Goal: Information Seeking & Learning: Learn about a topic

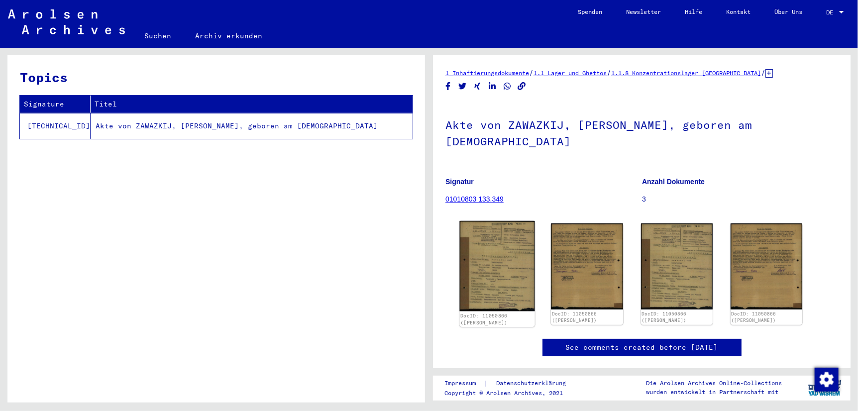
click at [521, 272] on img at bounding box center [496, 266] width 75 height 90
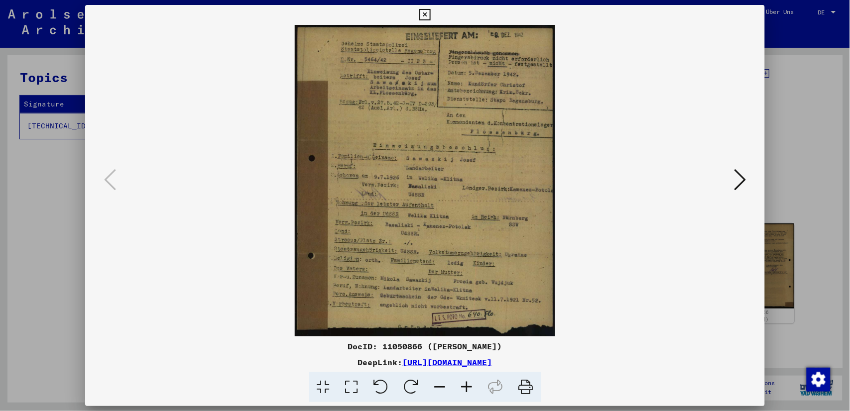
click at [357, 389] on icon at bounding box center [351, 387] width 28 height 30
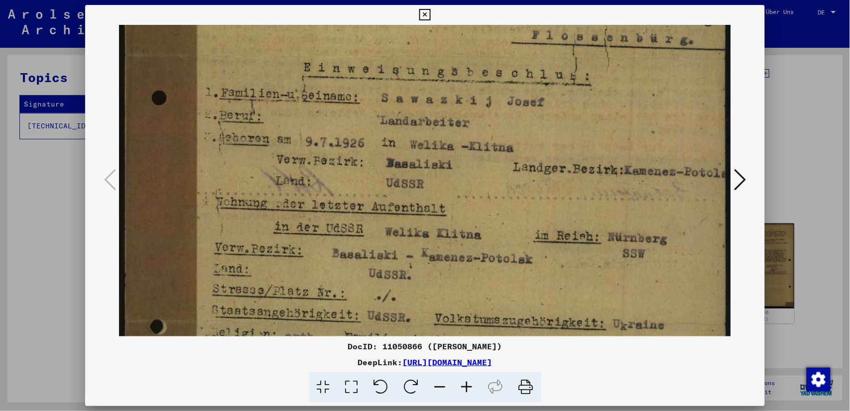
drag, startPoint x: 392, startPoint y: 295, endPoint x: 385, endPoint y: 57, distance: 238.0
click at [386, 53] on img at bounding box center [425, 150] width 612 height 732
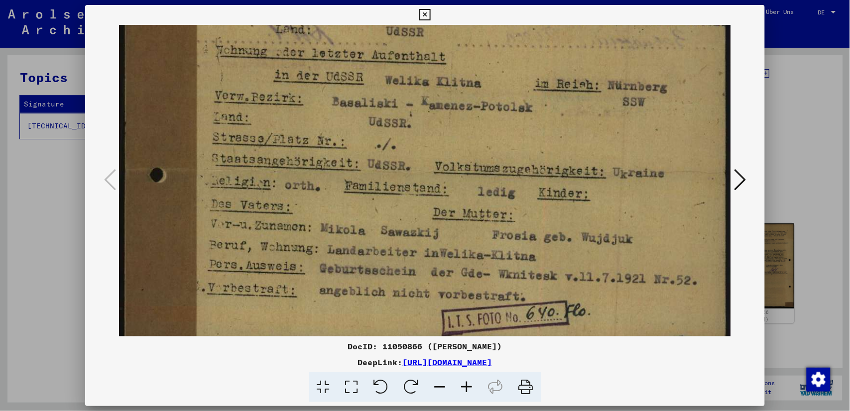
drag, startPoint x: 408, startPoint y: 219, endPoint x: 394, endPoint y: 13, distance: 206.1
click at [394, 11] on div "DocID: 11050866 ([PERSON_NAME]) DeepLink: [URL][DOMAIN_NAME]" at bounding box center [425, 204] width 680 height 398
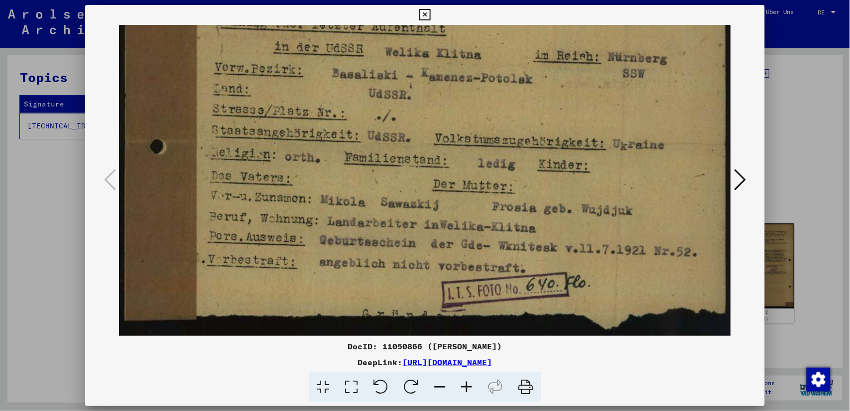
drag, startPoint x: 402, startPoint y: 145, endPoint x: 389, endPoint y: -4, distance: 149.9
click at [389, 0] on html "Suchen Archiv erkunden Spenden Newsletter Hilfe Kontakt Über Uns Suchen Archiv …" at bounding box center [425, 205] width 850 height 411
drag, startPoint x: 414, startPoint y: 157, endPoint x: 406, endPoint y: 70, distance: 87.5
click at [745, 180] on icon at bounding box center [740, 180] width 12 height 24
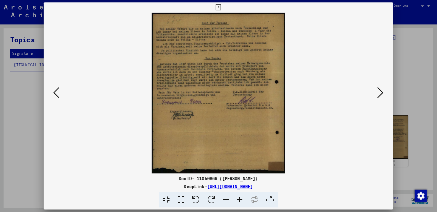
scroll to position [0, 0]
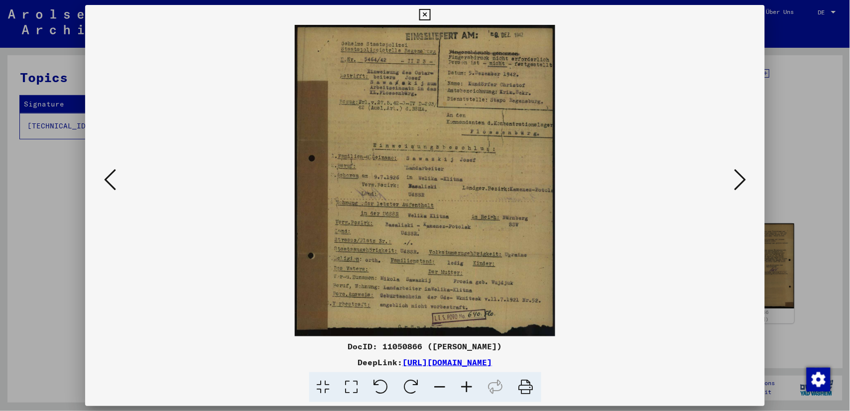
drag, startPoint x: 476, startPoint y: 209, endPoint x: 457, endPoint y: 113, distance: 97.5
click at [457, 113] on img at bounding box center [425, 181] width 612 height 312
click at [731, 178] on img at bounding box center [425, 181] width 612 height 312
click at [745, 180] on icon at bounding box center [740, 180] width 12 height 24
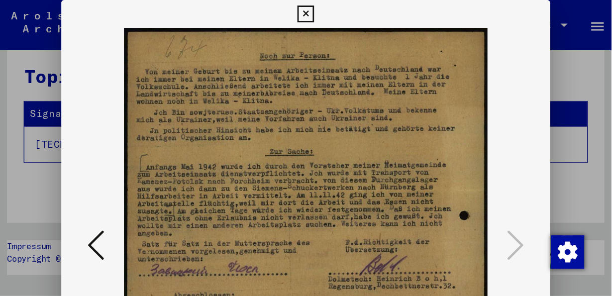
scroll to position [12, 0]
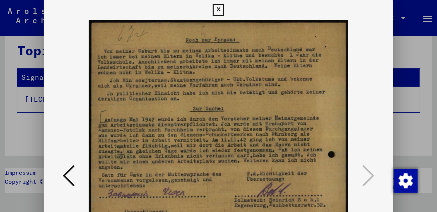
drag, startPoint x: 204, startPoint y: 114, endPoint x: 190, endPoint y: 59, distance: 57.0
click at [190, 59] on img at bounding box center [219, 176] width 282 height 312
drag, startPoint x: 206, startPoint y: 151, endPoint x: 210, endPoint y: 123, distance: 28.6
click at [194, 75] on img at bounding box center [219, 176] width 282 height 312
drag, startPoint x: 283, startPoint y: 106, endPoint x: 275, endPoint y: 62, distance: 44.1
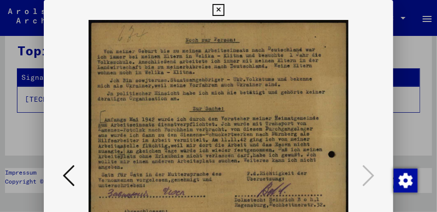
click at [275, 62] on img at bounding box center [219, 176] width 282 height 312
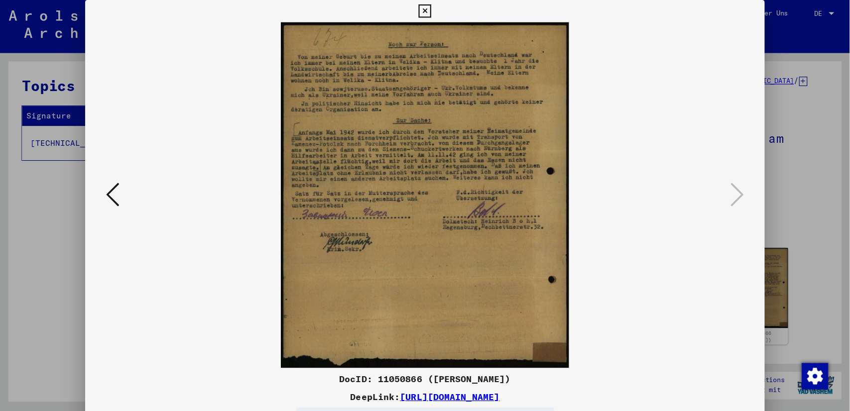
scroll to position [0, 0]
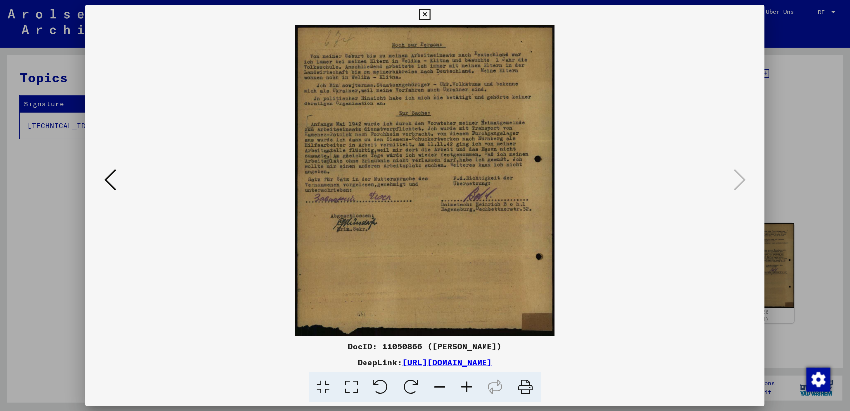
drag, startPoint x: 522, startPoint y: 386, endPoint x: 92, endPoint y: 347, distance: 431.3
click at [522, 386] on icon at bounding box center [526, 387] width 30 height 30
